Goal: Task Accomplishment & Management: Manage account settings

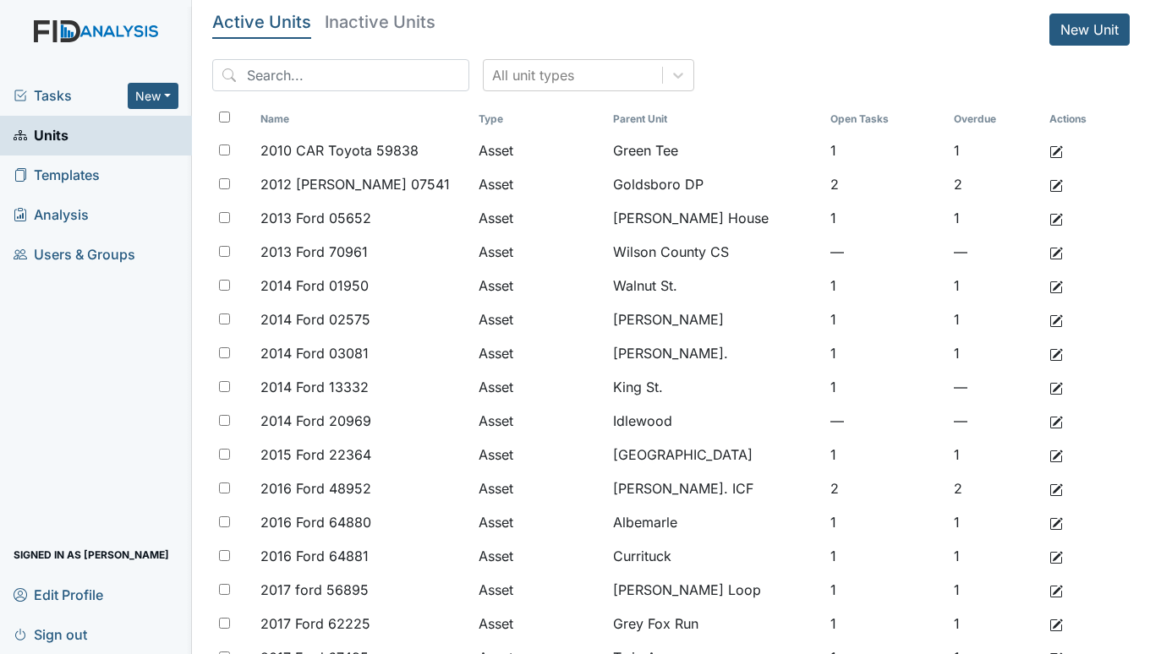
click at [29, 90] on span "Tasks" at bounding box center [71, 95] width 114 height 20
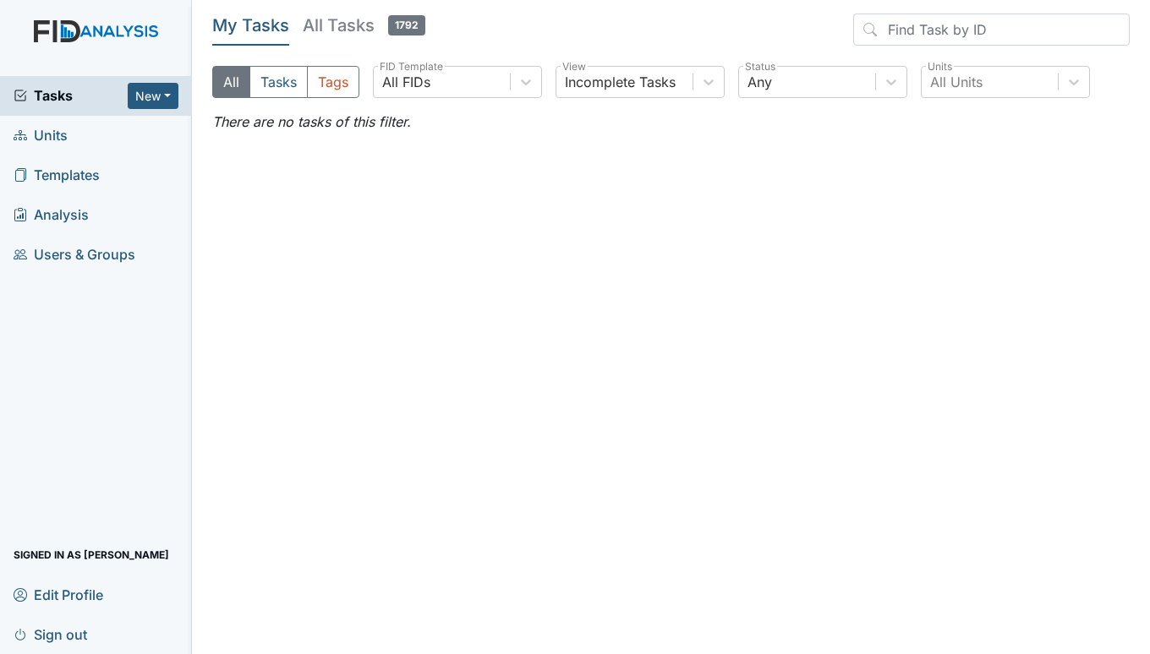
click at [41, 131] on span "Units" at bounding box center [41, 136] width 54 height 26
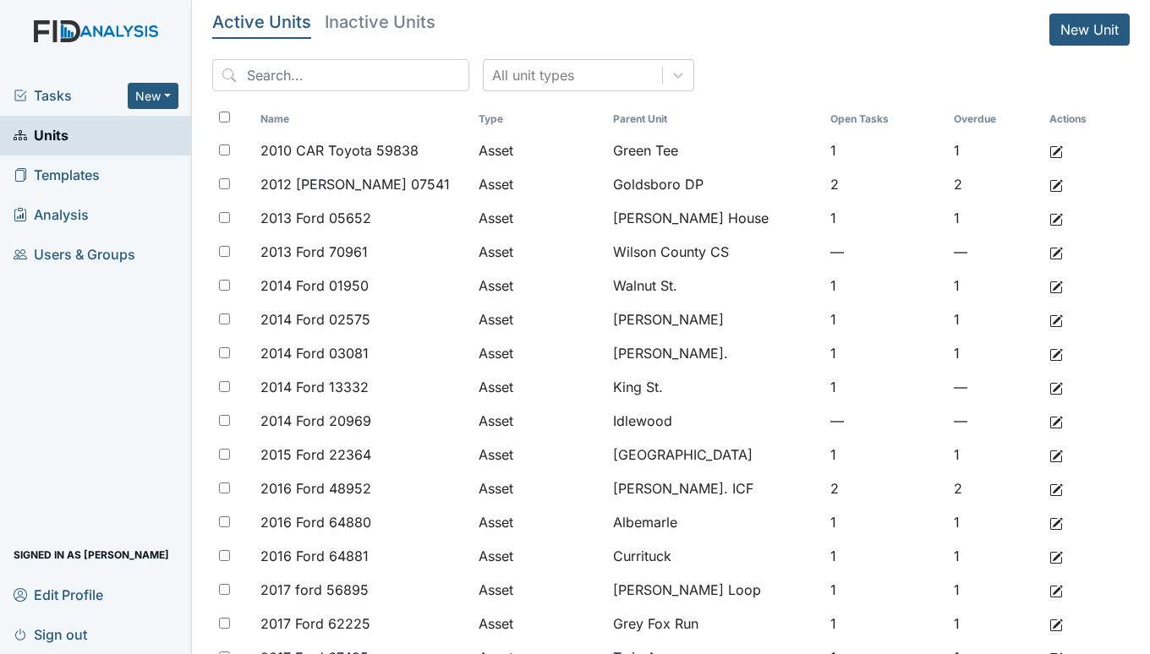
click at [57, 92] on span "Tasks" at bounding box center [71, 95] width 114 height 20
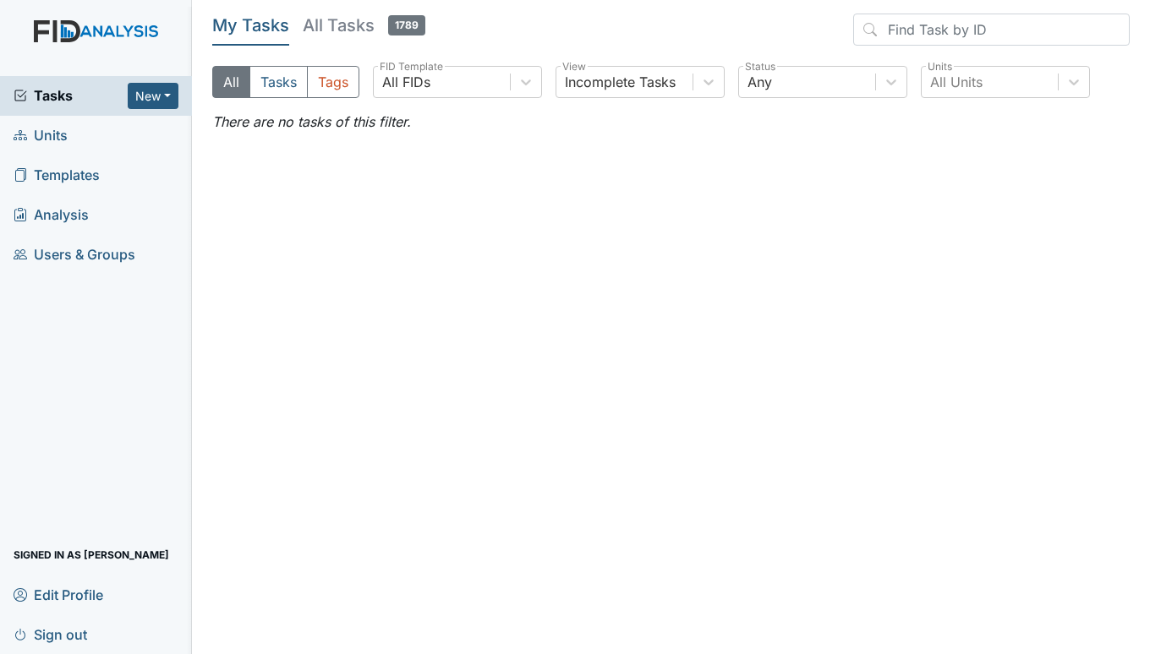
click at [46, 138] on span "Units" at bounding box center [41, 136] width 54 height 26
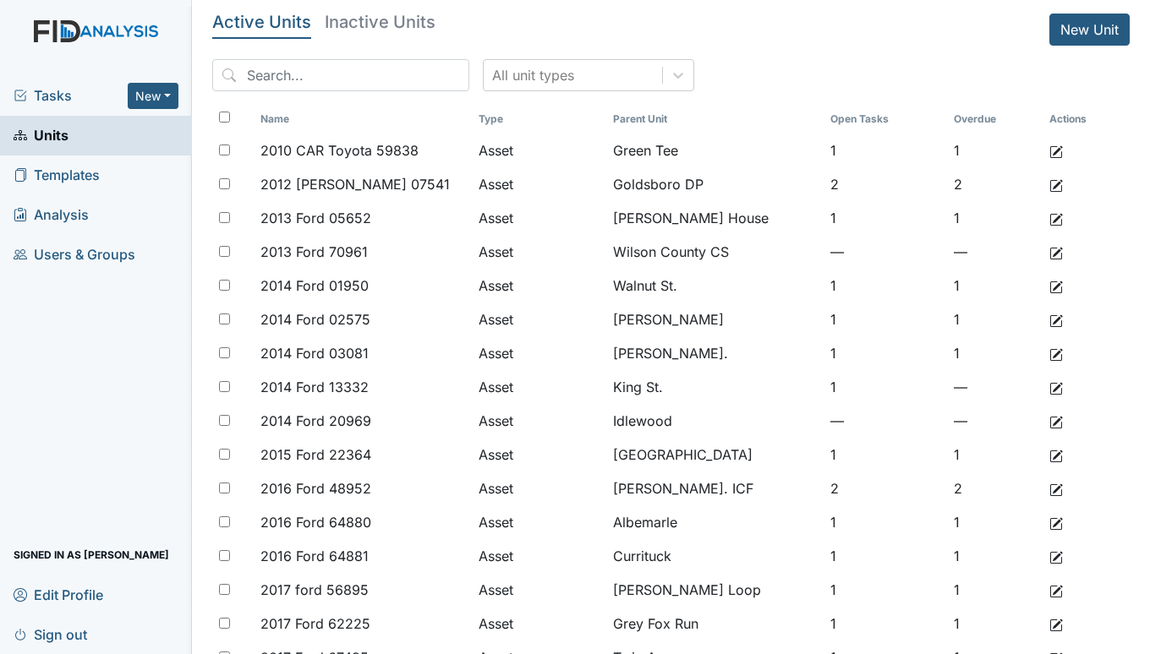
click at [60, 90] on span "Tasks" at bounding box center [71, 95] width 114 height 20
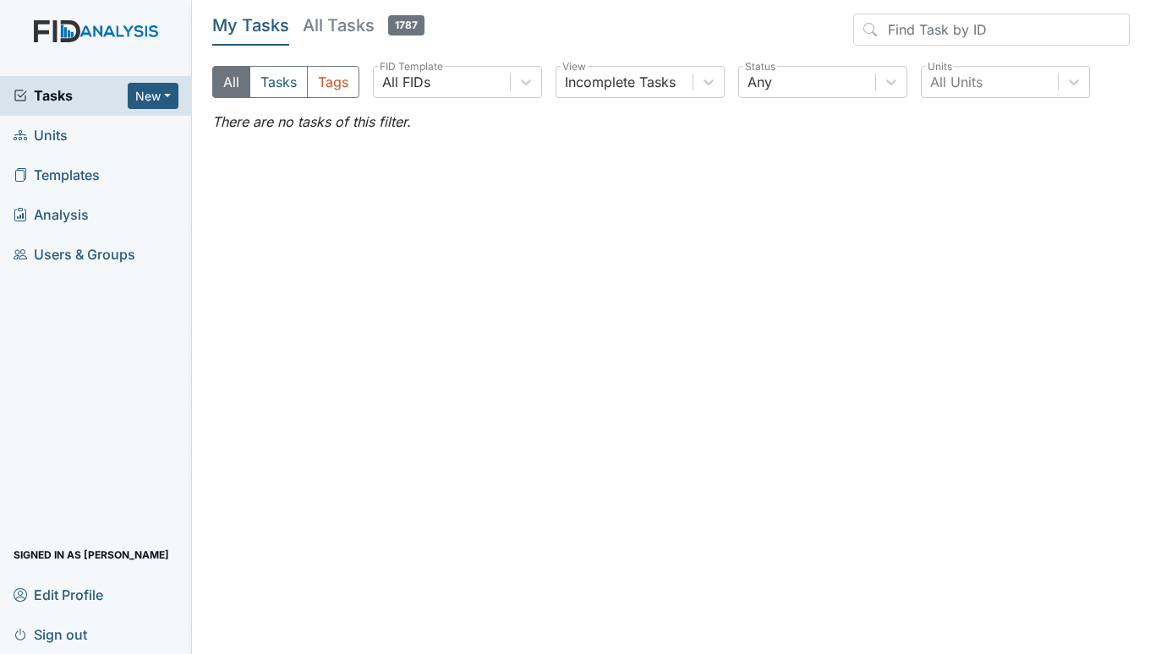
click at [51, 139] on span "Units" at bounding box center [41, 136] width 54 height 26
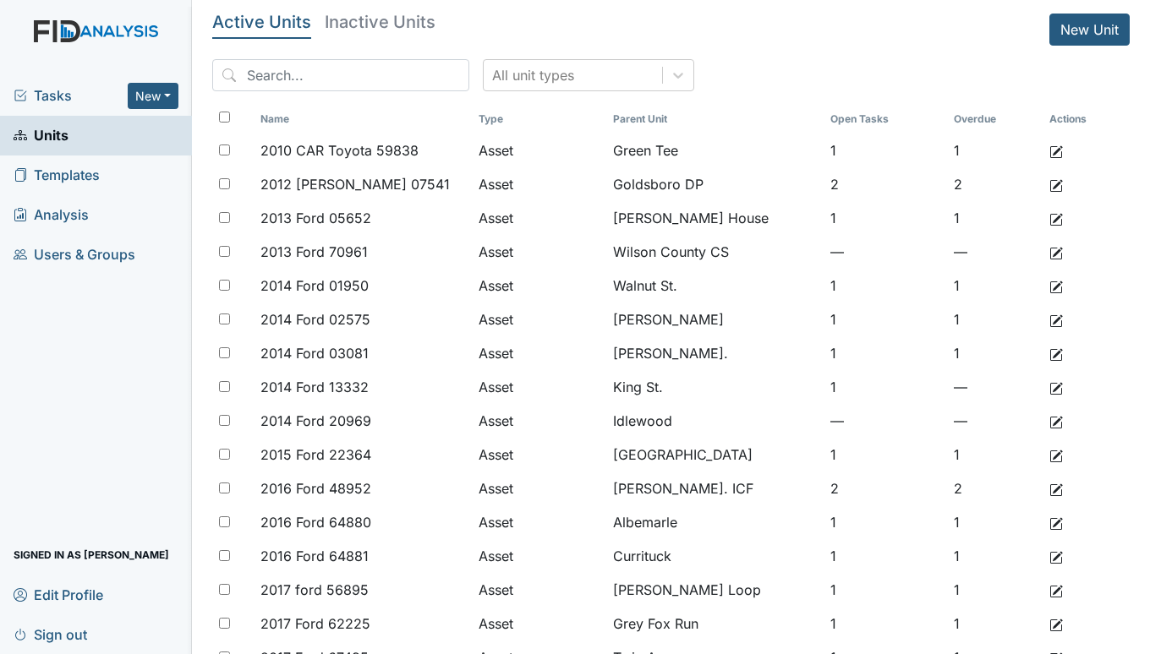
click at [61, 93] on span "Tasks" at bounding box center [71, 95] width 114 height 20
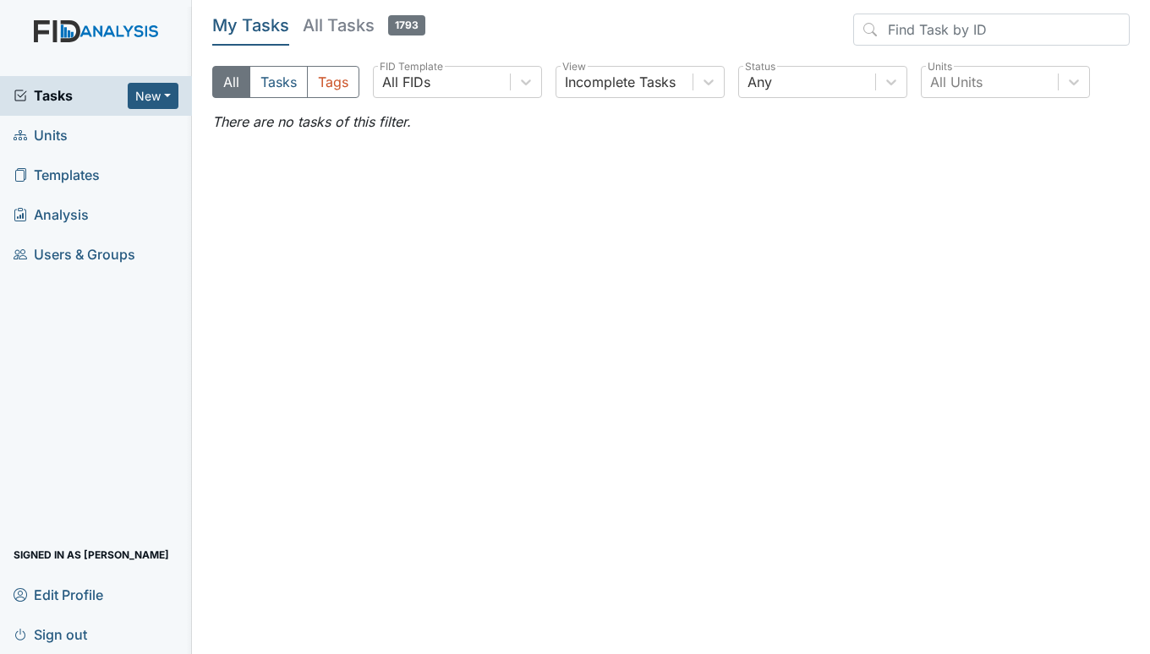
click at [55, 135] on span "Units" at bounding box center [41, 136] width 54 height 26
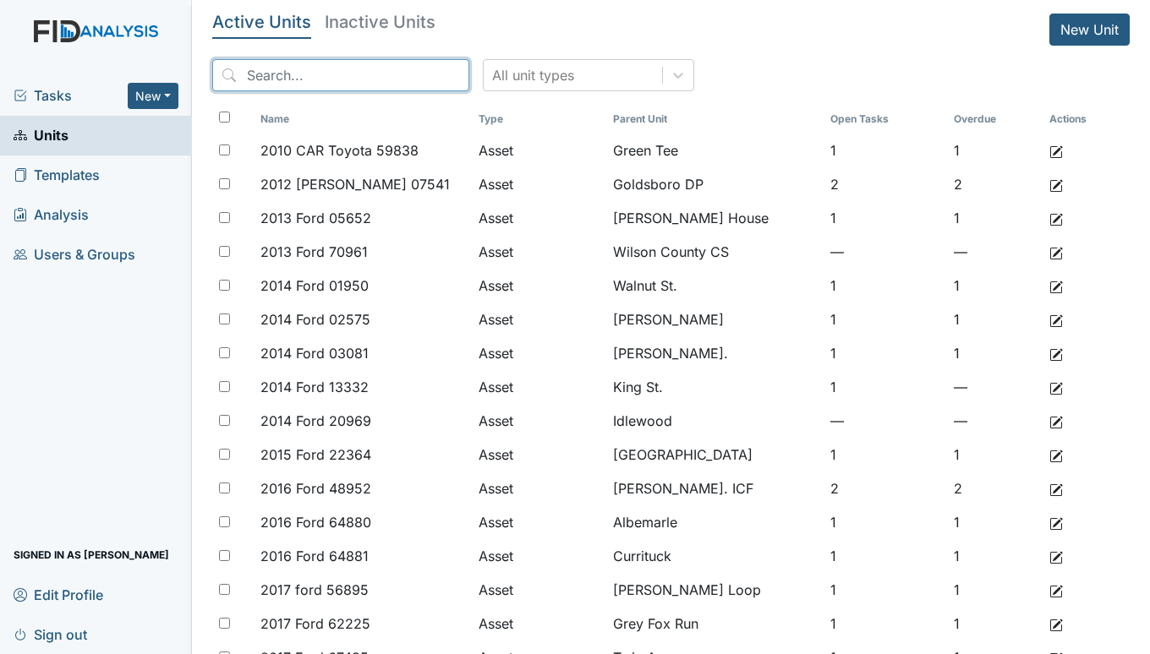
click at [274, 69] on input "search" at bounding box center [340, 75] width 257 height 32
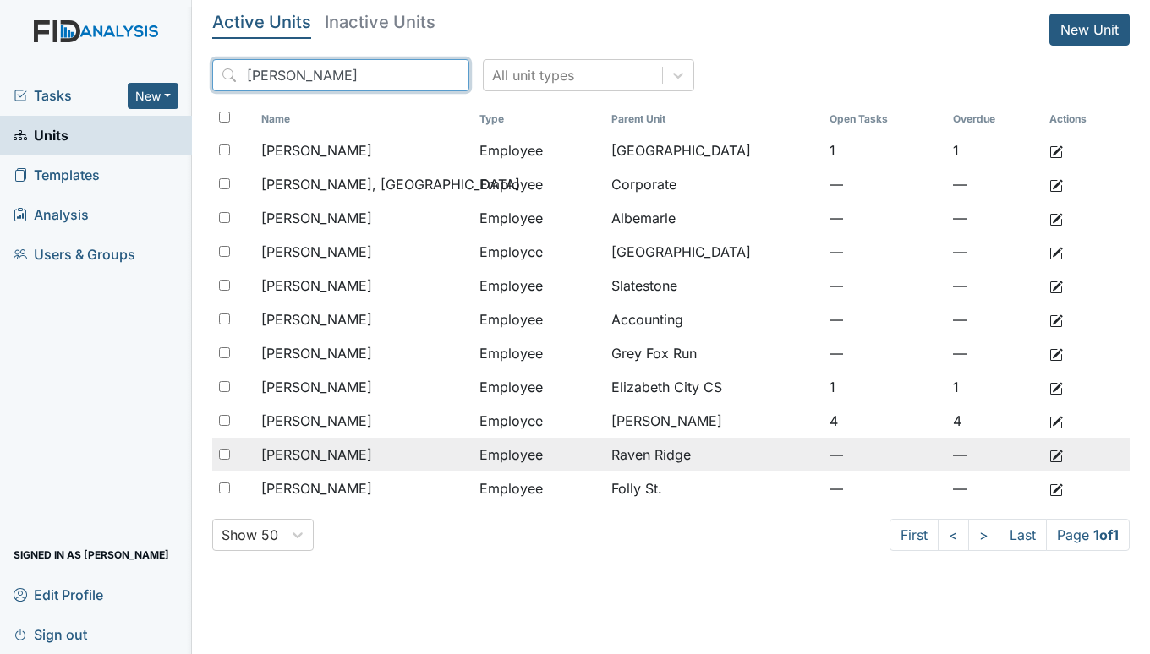
type input "johnson"
click at [433, 459] on div "Johnson, Taja" at bounding box center [363, 455] width 205 height 20
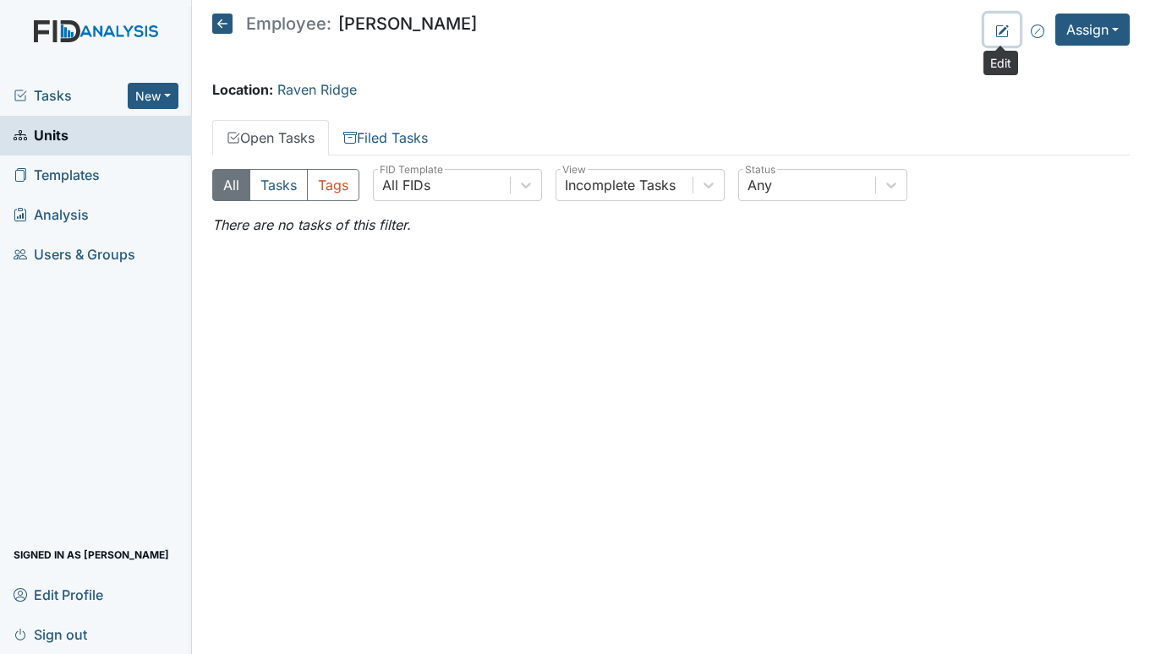
click at [1005, 30] on icon at bounding box center [1002, 32] width 14 height 14
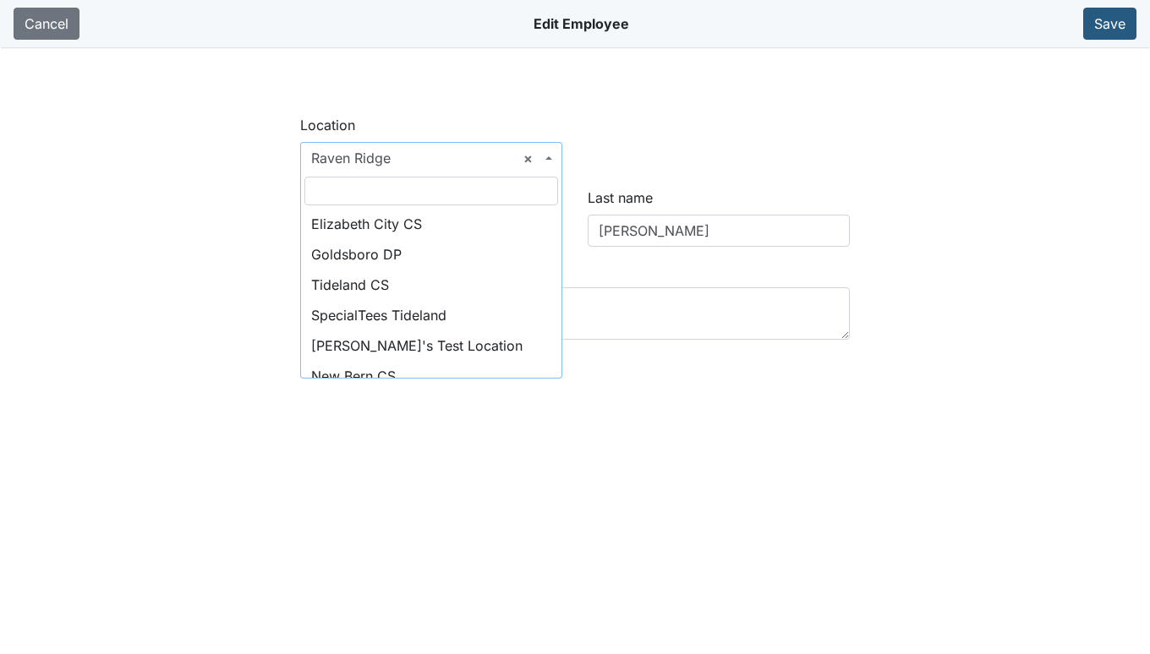
click at [558, 156] on span "× Raven Ridge" at bounding box center [431, 158] width 262 height 32
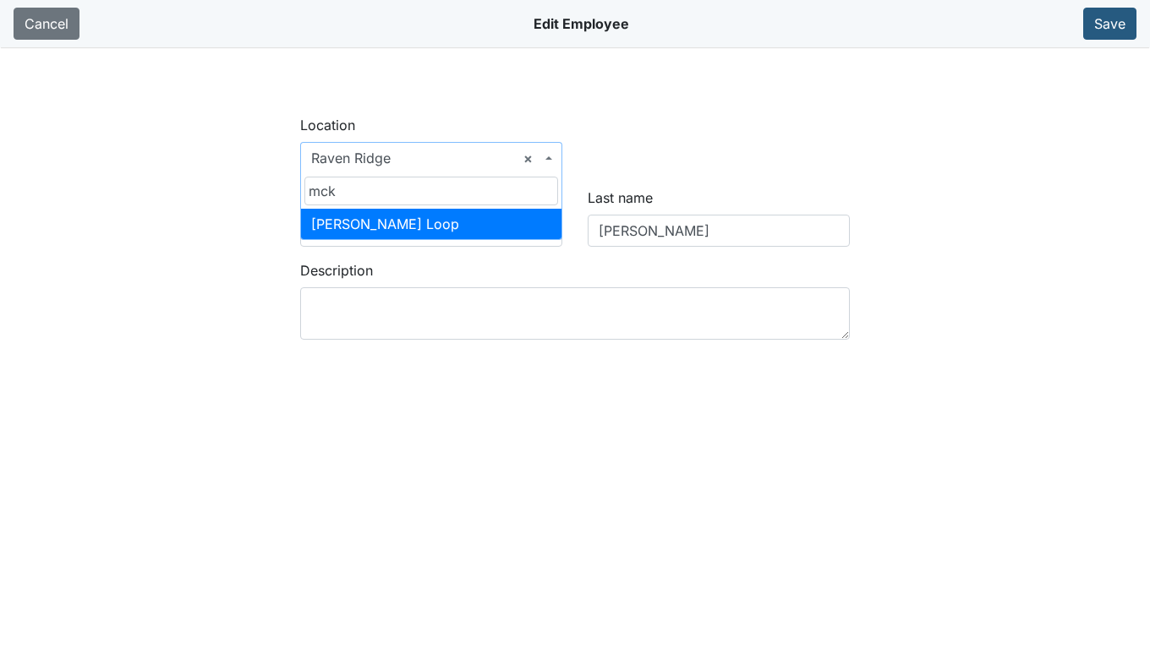
type input "mck"
select select "c675570c-582a-439c-9f49-4a37c977c8f1"
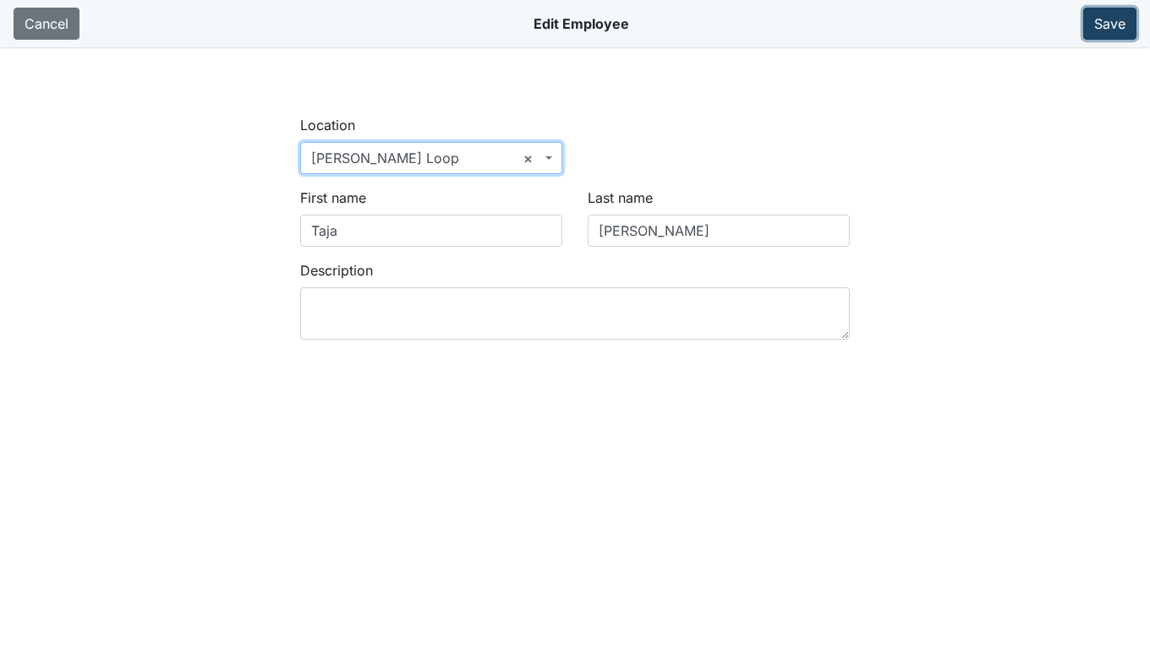
click at [1107, 17] on button "Save" at bounding box center [1109, 24] width 53 height 32
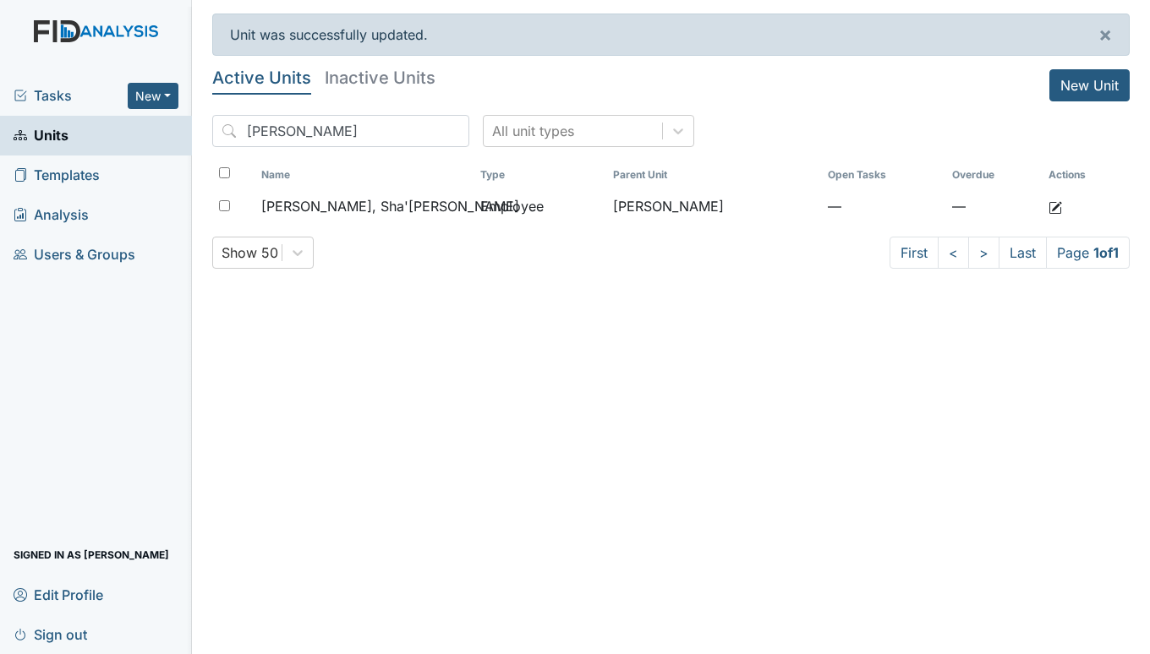
click at [74, 134] on link "Units" at bounding box center [96, 136] width 192 height 40
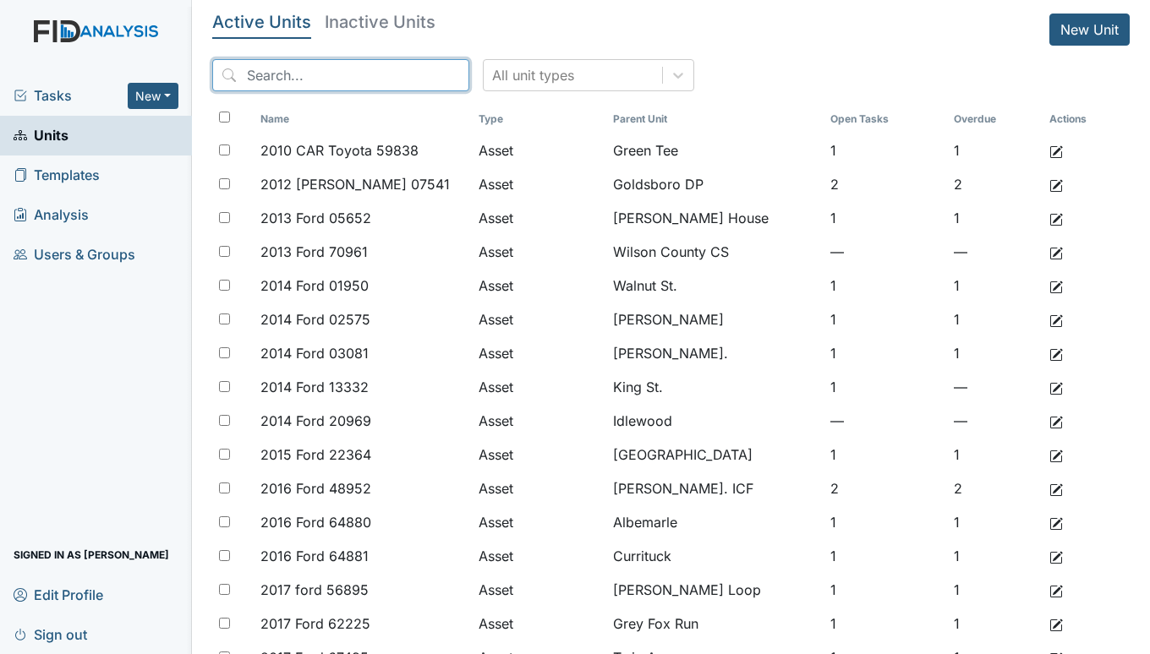
click at [279, 73] on input "search" at bounding box center [340, 75] width 257 height 32
type input "h"
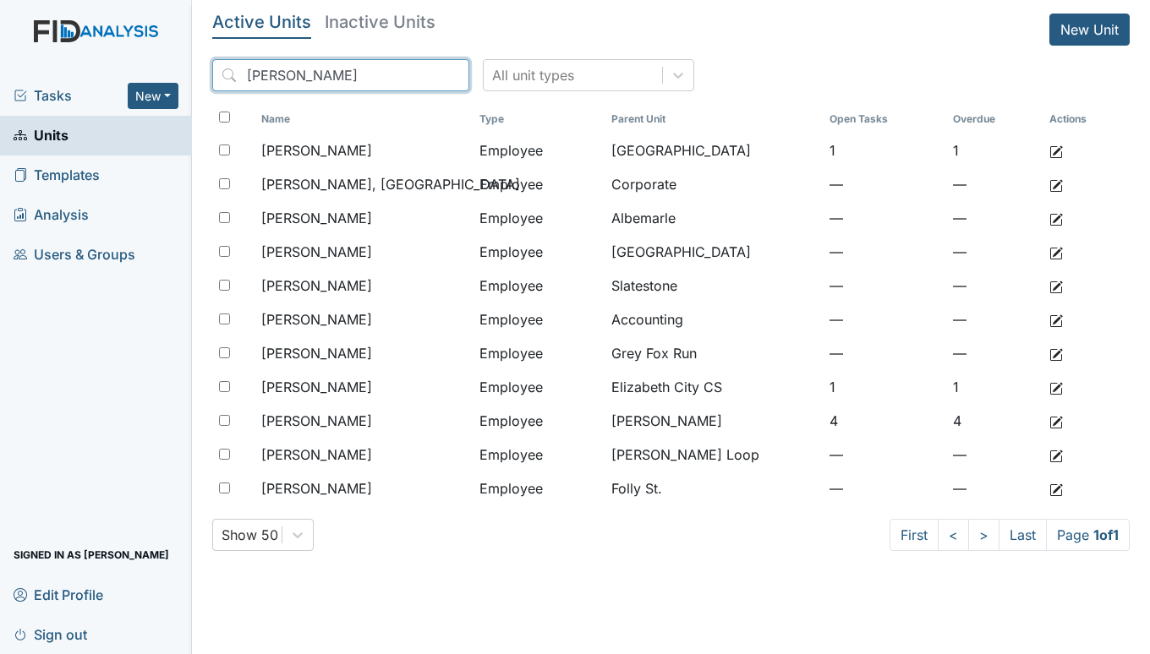
type input "[PERSON_NAME]"
